Goal: Task Accomplishment & Management: Manage account settings

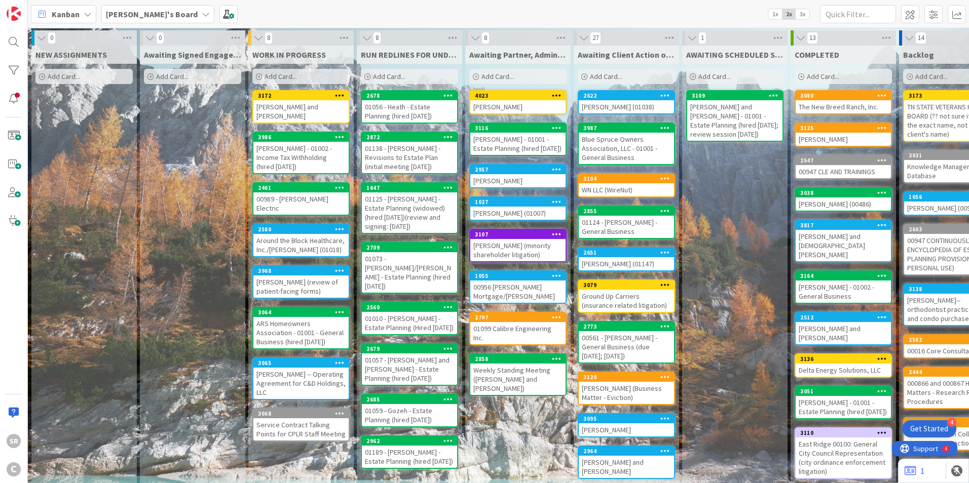
click at [284, 102] on div "[PERSON_NAME] and [PERSON_NAME]" at bounding box center [300, 111] width 95 height 22
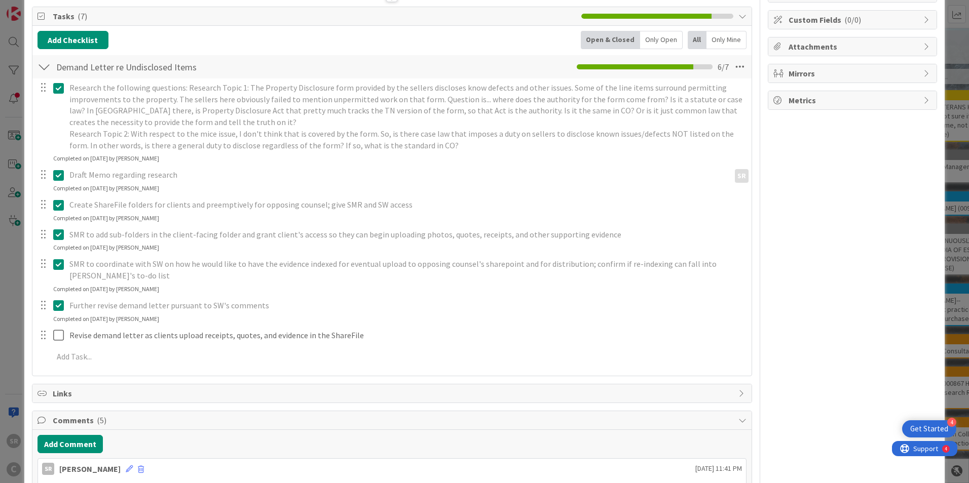
scroll to position [146, 0]
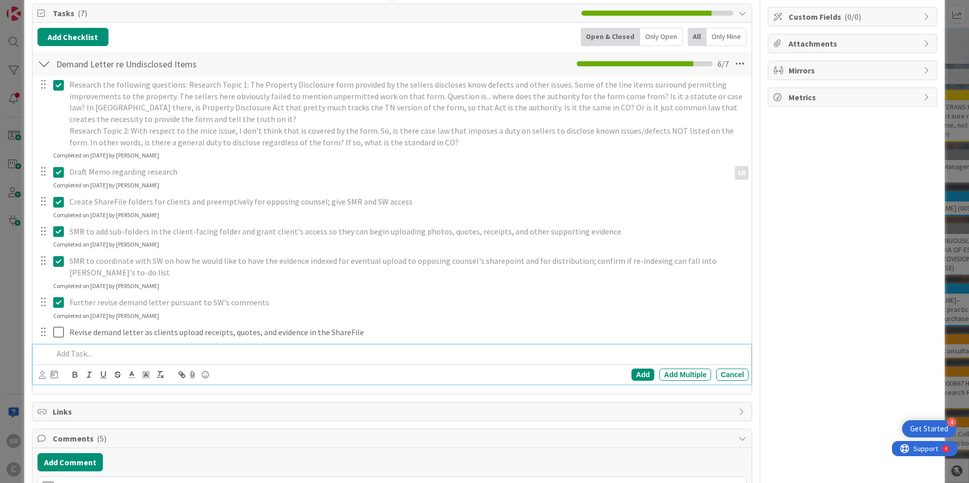
click at [53, 360] on div at bounding box center [398, 354] width 699 height 18
click at [132, 347] on div at bounding box center [398, 354] width 699 height 18
click at [635, 374] on div "Add" at bounding box center [642, 375] width 23 height 12
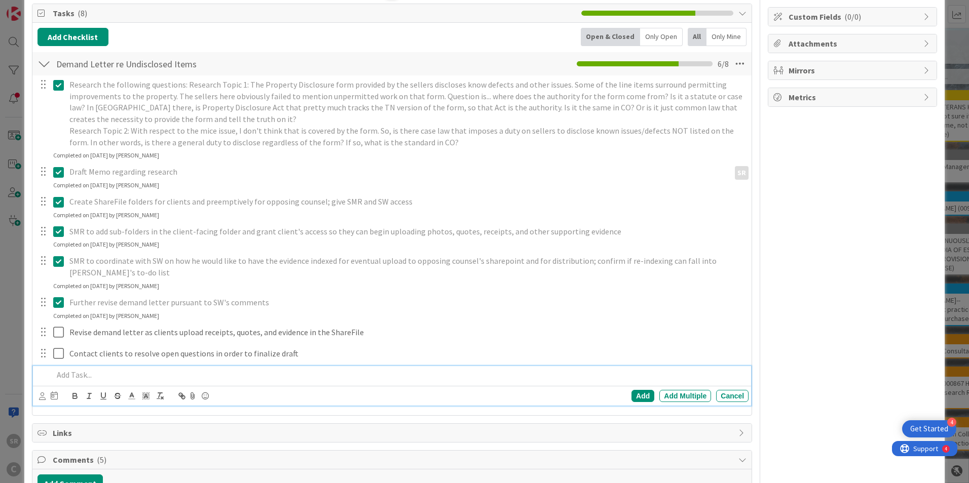
click at [78, 379] on p at bounding box center [398, 375] width 691 height 12
click at [186, 375] on p "Finalize set of documents to include in a ShareFile f" at bounding box center [398, 375] width 691 height 12
click at [328, 374] on p "Finalize set of documents to include in an external facing - ShareFile f" at bounding box center [398, 375] width 691 height 12
click at [249, 378] on p "Finalize set of documents to include in an external facing - ShareFile" at bounding box center [398, 375] width 691 height 12
click at [635, 399] on div "Add" at bounding box center [642, 396] width 23 height 12
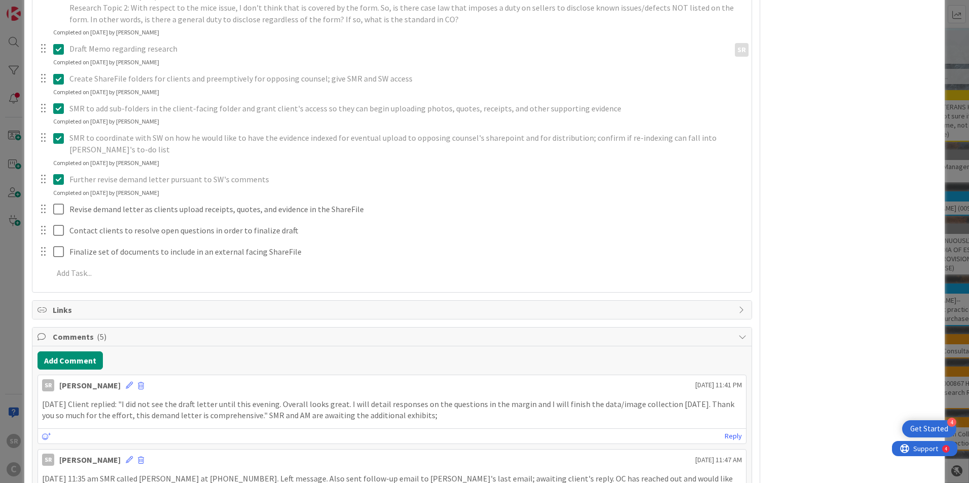
scroll to position [279, 0]
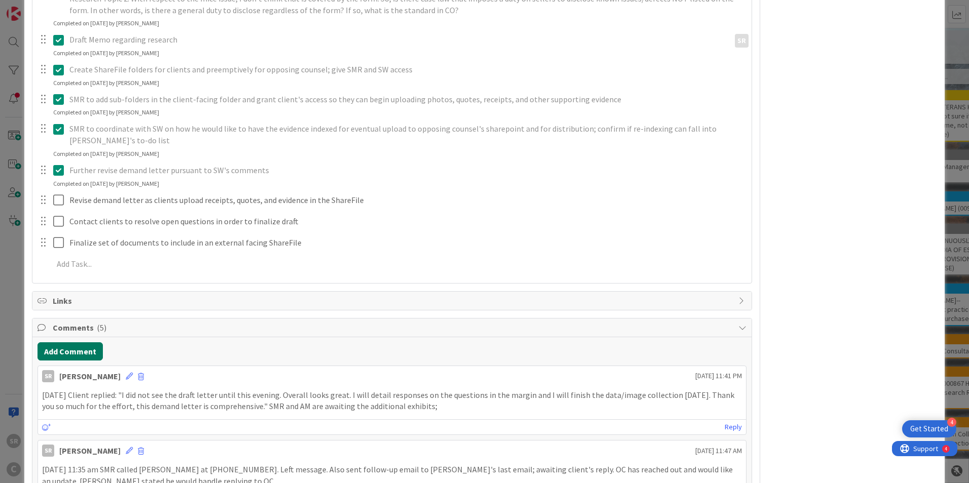
click at [86, 355] on button "Add Comment" at bounding box center [69, 351] width 65 height 18
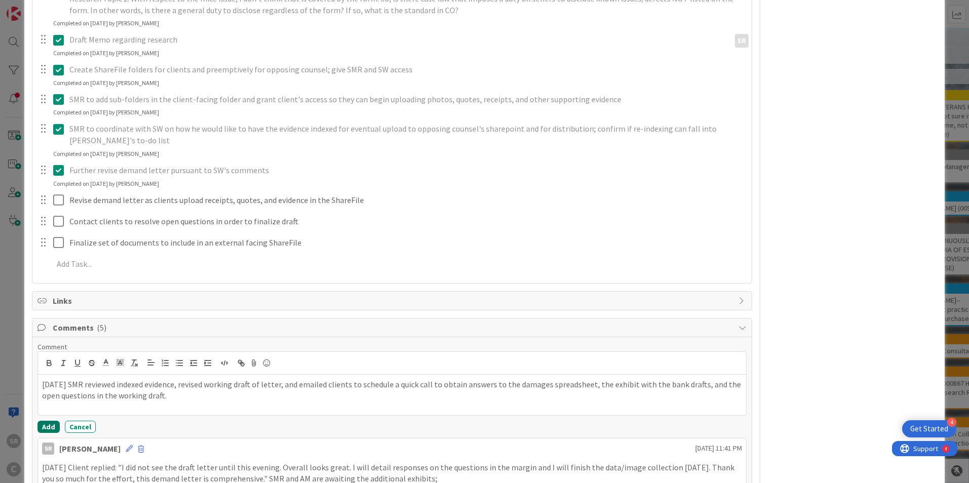
click at [50, 427] on button "Add" at bounding box center [48, 427] width 22 height 12
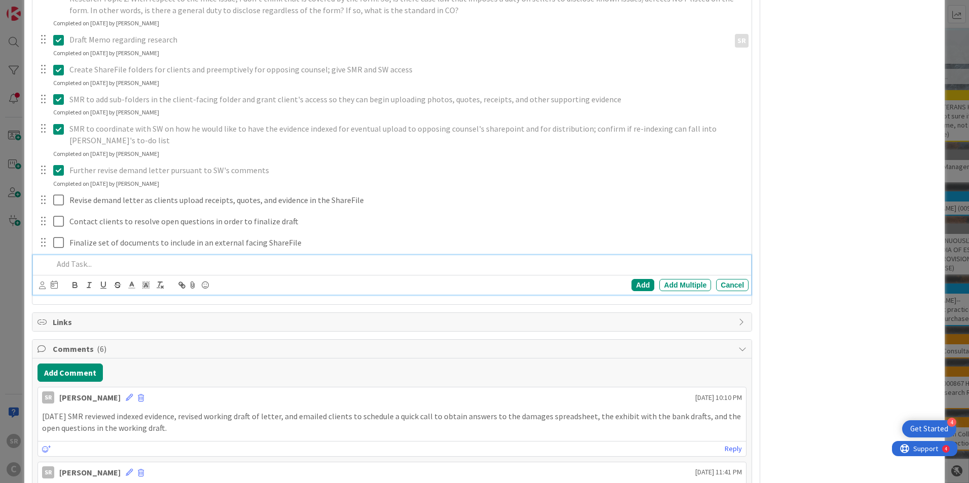
click at [73, 264] on p at bounding box center [398, 264] width 691 height 12
click at [638, 287] on div "Add" at bounding box center [642, 285] width 23 height 12
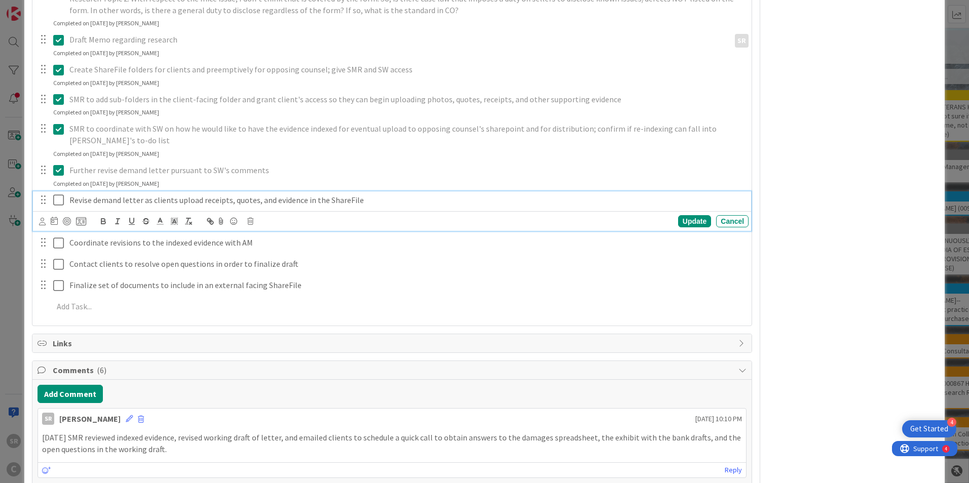
drag, startPoint x: 60, startPoint y: 198, endPoint x: 61, endPoint y: 205, distance: 7.3
click at [60, 199] on icon at bounding box center [60, 200] width 15 height 12
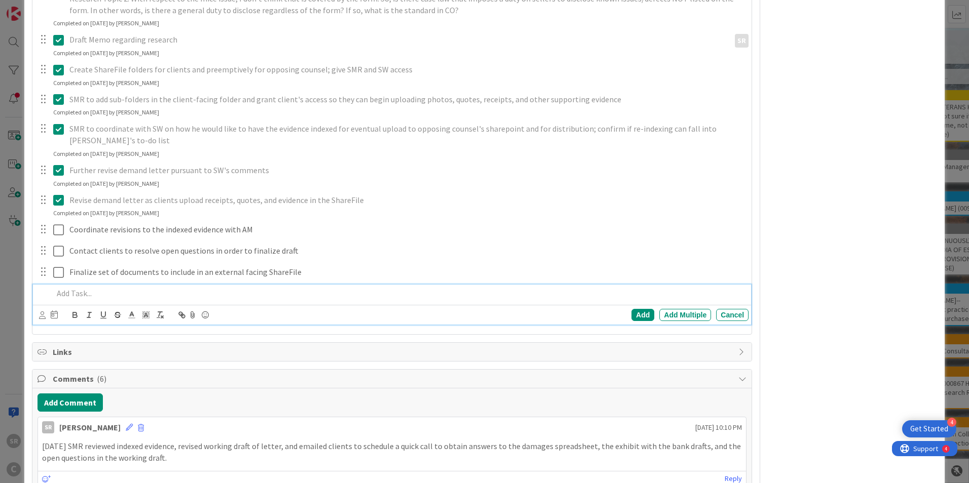
click at [74, 296] on p at bounding box center [398, 294] width 691 height 12
click at [632, 312] on div "Add" at bounding box center [642, 315] width 23 height 12
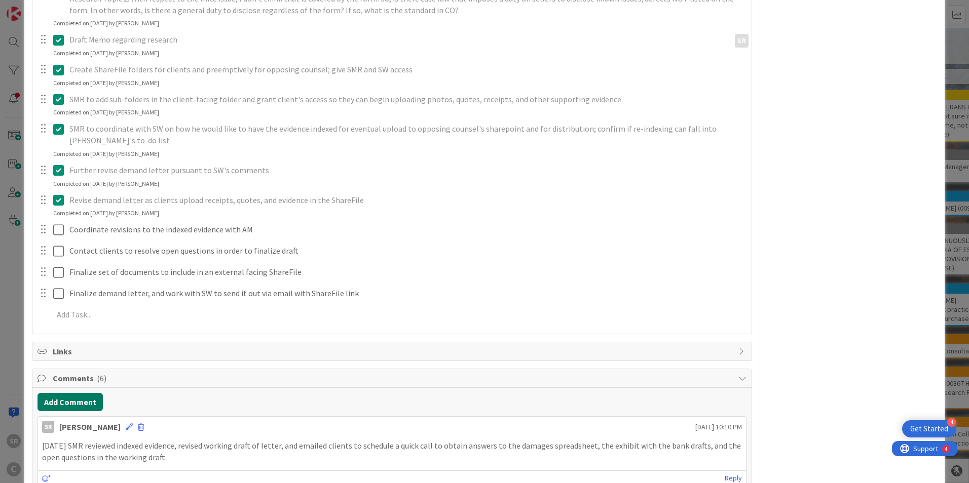
click at [85, 404] on button "Add Comment" at bounding box center [69, 402] width 65 height 18
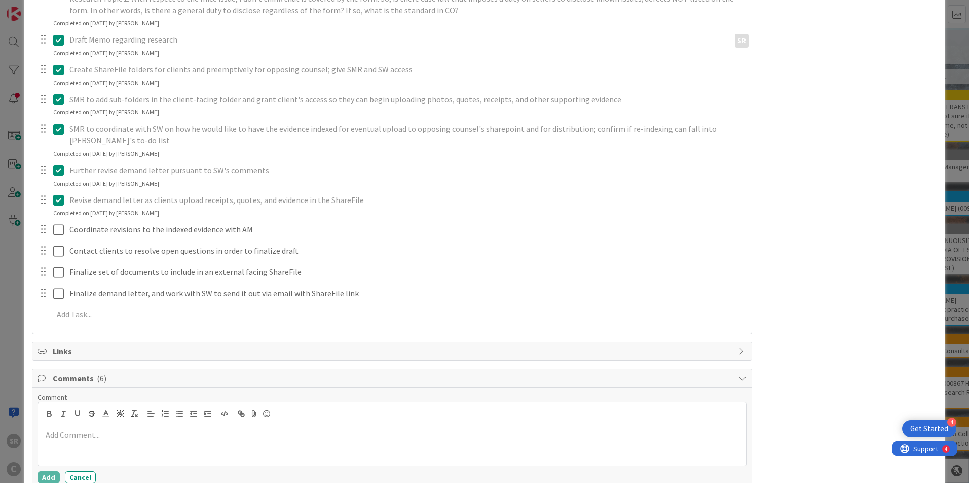
click at [134, 450] on div at bounding box center [392, 446] width 708 height 41
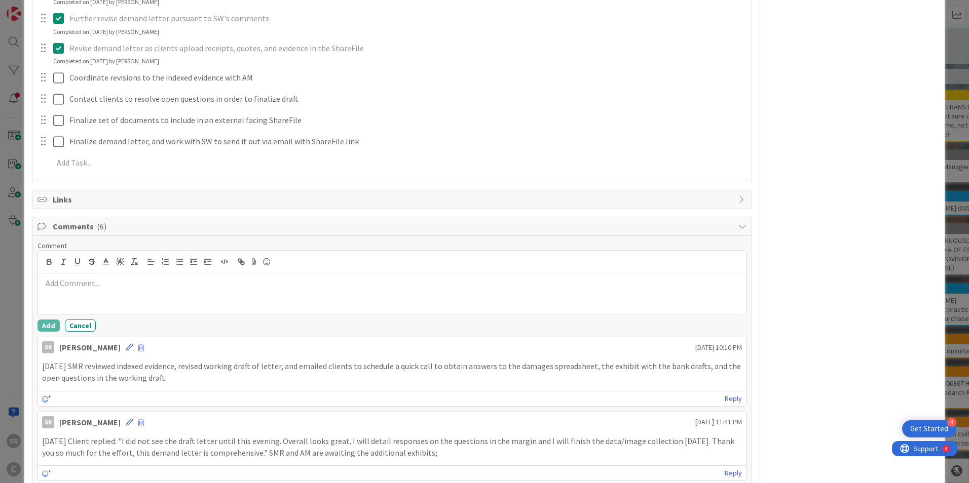
scroll to position [433, 0]
drag, startPoint x: 201, startPoint y: 373, endPoint x: 196, endPoint y: 379, distance: 7.6
click at [201, 373] on p "[DATE] SMR reviewed indexed evidence, revised working draft of letter, and emai…" at bounding box center [392, 369] width 700 height 23
click at [87, 326] on button "Cancel" at bounding box center [80, 323] width 31 height 12
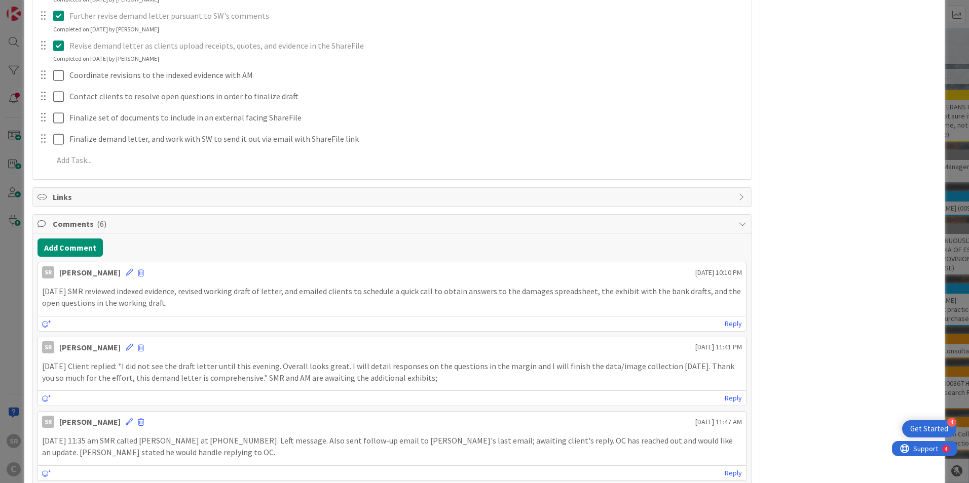
drag, startPoint x: 133, startPoint y: 299, endPoint x: 158, endPoint y: 307, distance: 26.4
click at [134, 299] on p "[DATE] SMR reviewed indexed evidence, revised working draft of letter, and emai…" at bounding box center [392, 297] width 700 height 23
click at [126, 272] on icon at bounding box center [129, 272] width 7 height 7
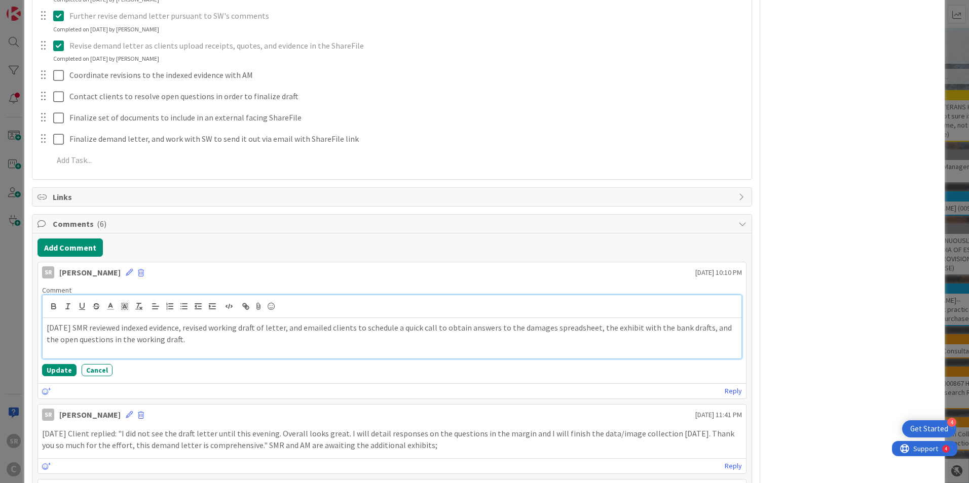
click at [194, 344] on p "[DATE] SMR reviewed indexed evidence, revised working draft of letter, and emai…" at bounding box center [392, 333] width 690 height 23
click at [65, 367] on button "Update" at bounding box center [59, 370] width 34 height 12
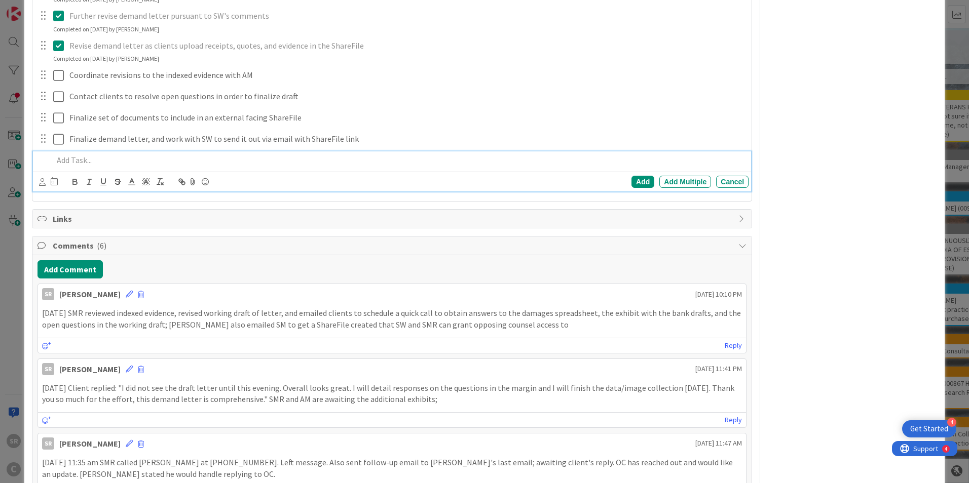
click at [78, 164] on p at bounding box center [398, 161] width 691 height 12
click at [633, 182] on div "Add" at bounding box center [642, 182] width 23 height 12
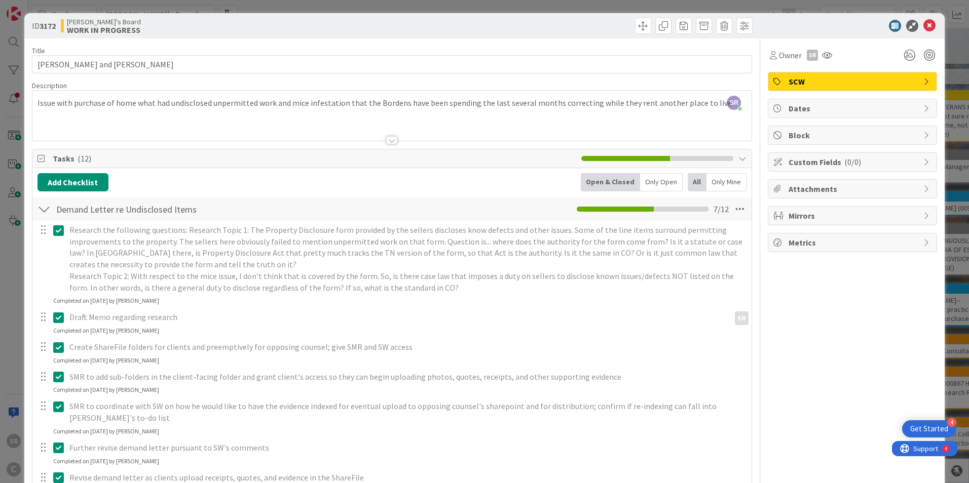
scroll to position [0, 0]
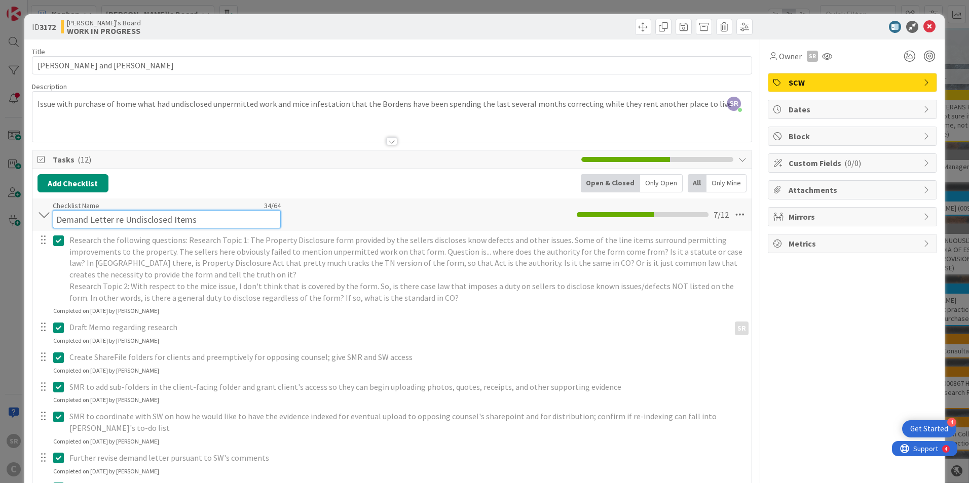
click at [180, 219] on input "Demand Letter re Undisclosed Items" at bounding box center [167, 219] width 228 height 18
drag, startPoint x: 201, startPoint y: 215, endPoint x: 123, endPoint y: 215, distance: 77.5
click at [123, 215] on input "Demand Letter re Undisclosed Items" at bounding box center [167, 219] width 228 height 18
click at [124, 218] on input "Demand Letter re Latent Defects" at bounding box center [167, 219] width 228 height 18
type input "Demand Letter re Undisclosed Latent Defects"
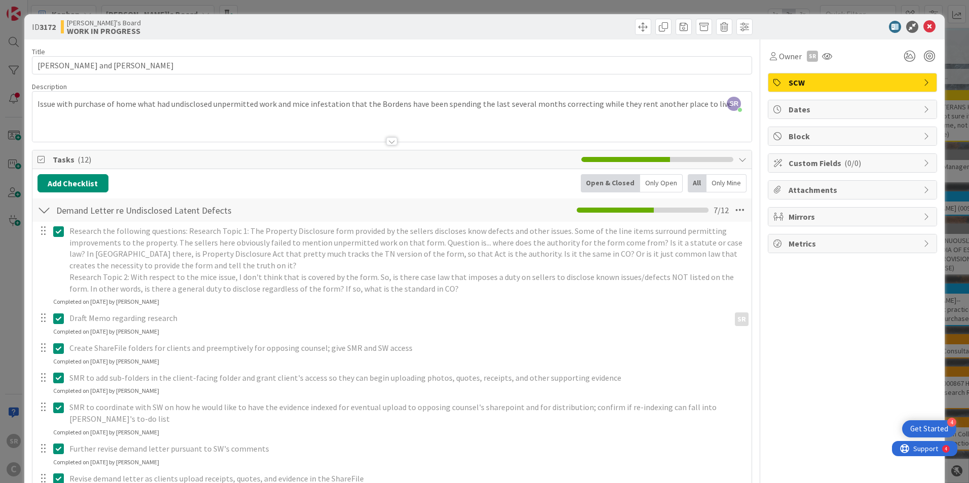
click at [505, 213] on div "Demand Letter re Undisclosed Latent Defects Checklist Name 44 / 64 Demand Lette…" at bounding box center [391, 210] width 719 height 23
click at [925, 25] on icon at bounding box center [929, 27] width 12 height 12
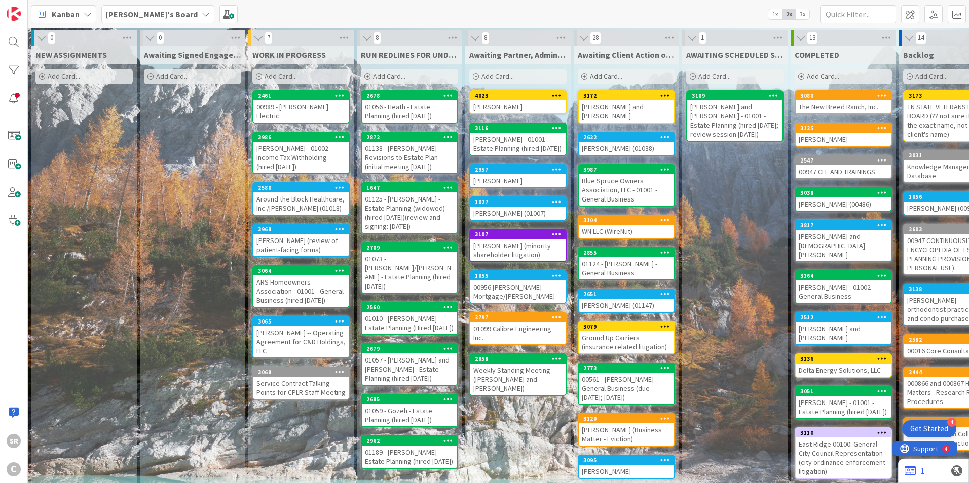
click at [285, 102] on div "00989 - [PERSON_NAME] Electric" at bounding box center [300, 111] width 95 height 22
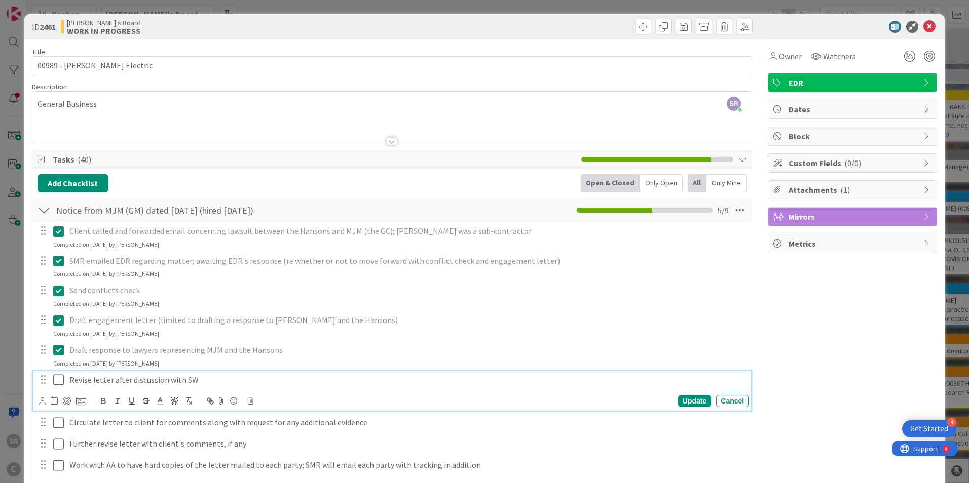
click at [60, 380] on icon at bounding box center [60, 380] width 15 height 12
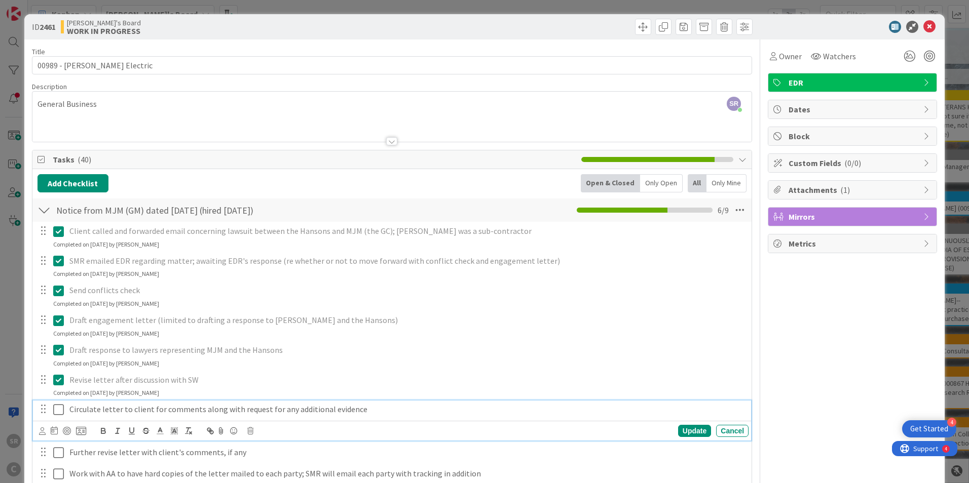
click at [59, 409] on icon at bounding box center [60, 410] width 15 height 12
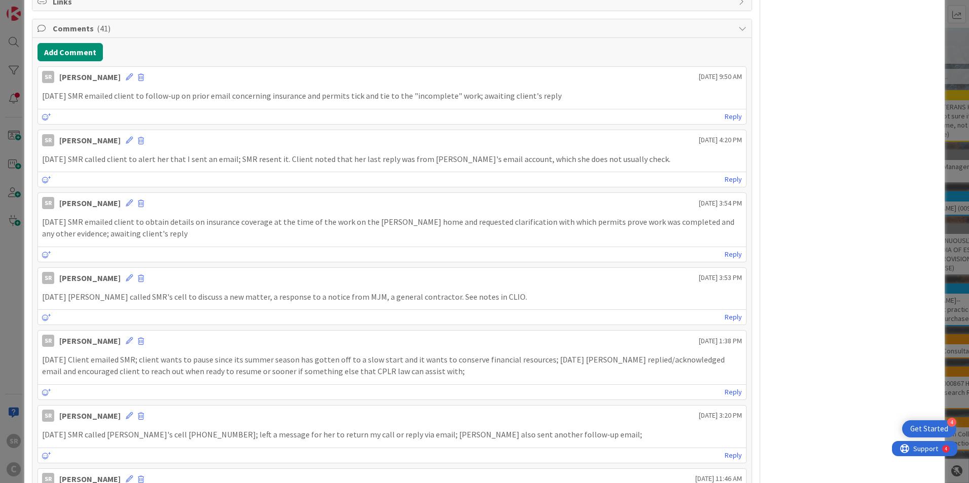
scroll to position [1015, 0]
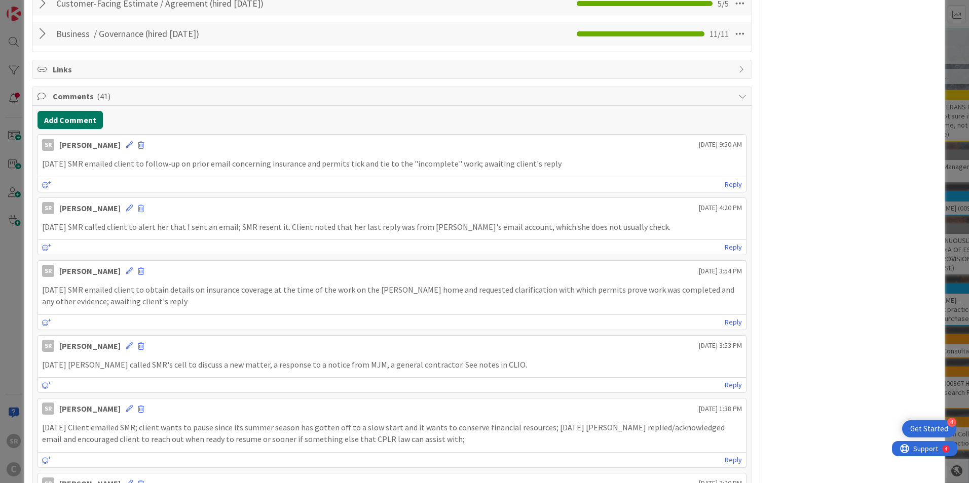
click at [93, 111] on button "Add Comment" at bounding box center [69, 120] width 65 height 18
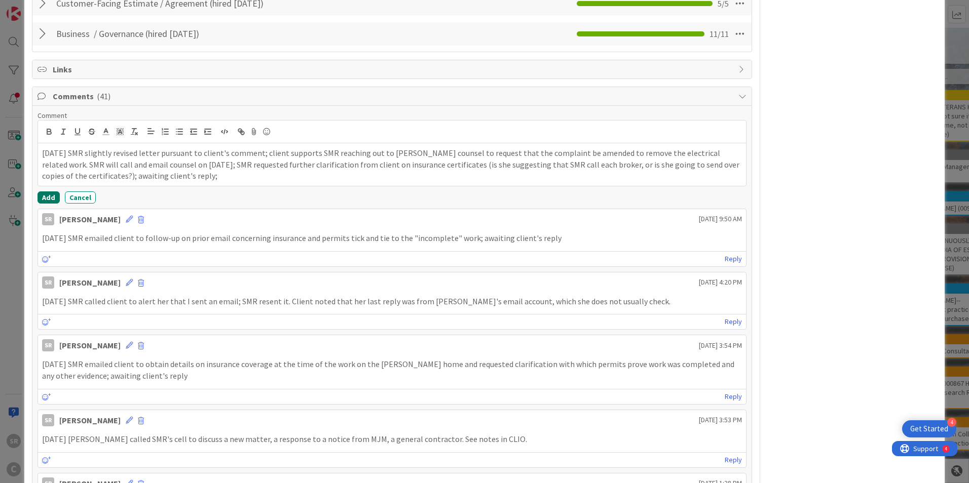
click at [49, 191] on button "Add" at bounding box center [48, 197] width 22 height 12
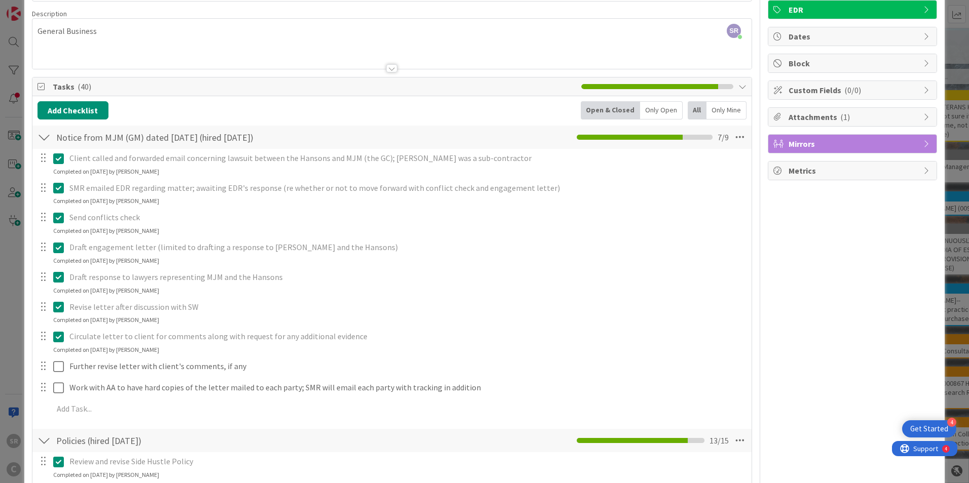
scroll to position [0, 0]
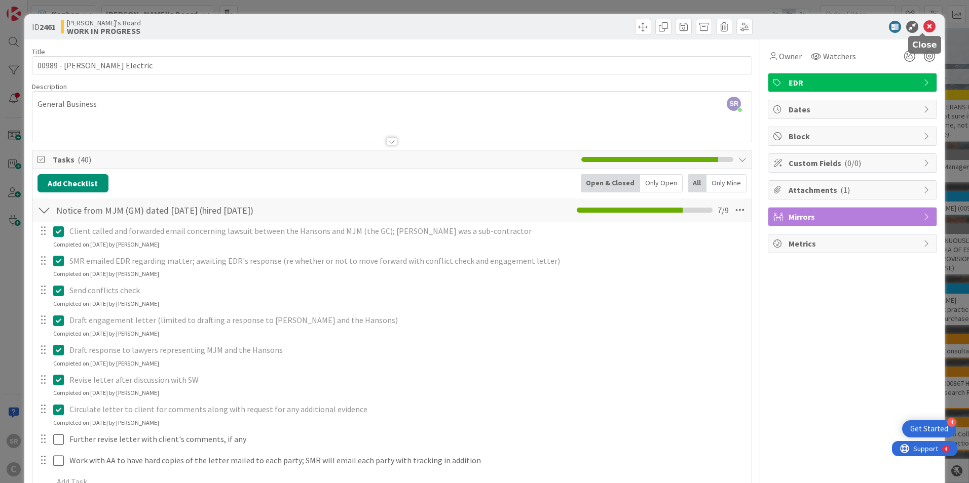
drag, startPoint x: 920, startPoint y: 24, endPoint x: 903, endPoint y: 25, distance: 17.3
click at [923, 23] on icon at bounding box center [929, 27] width 12 height 12
